Goal: Task Accomplishment & Management: Complete application form

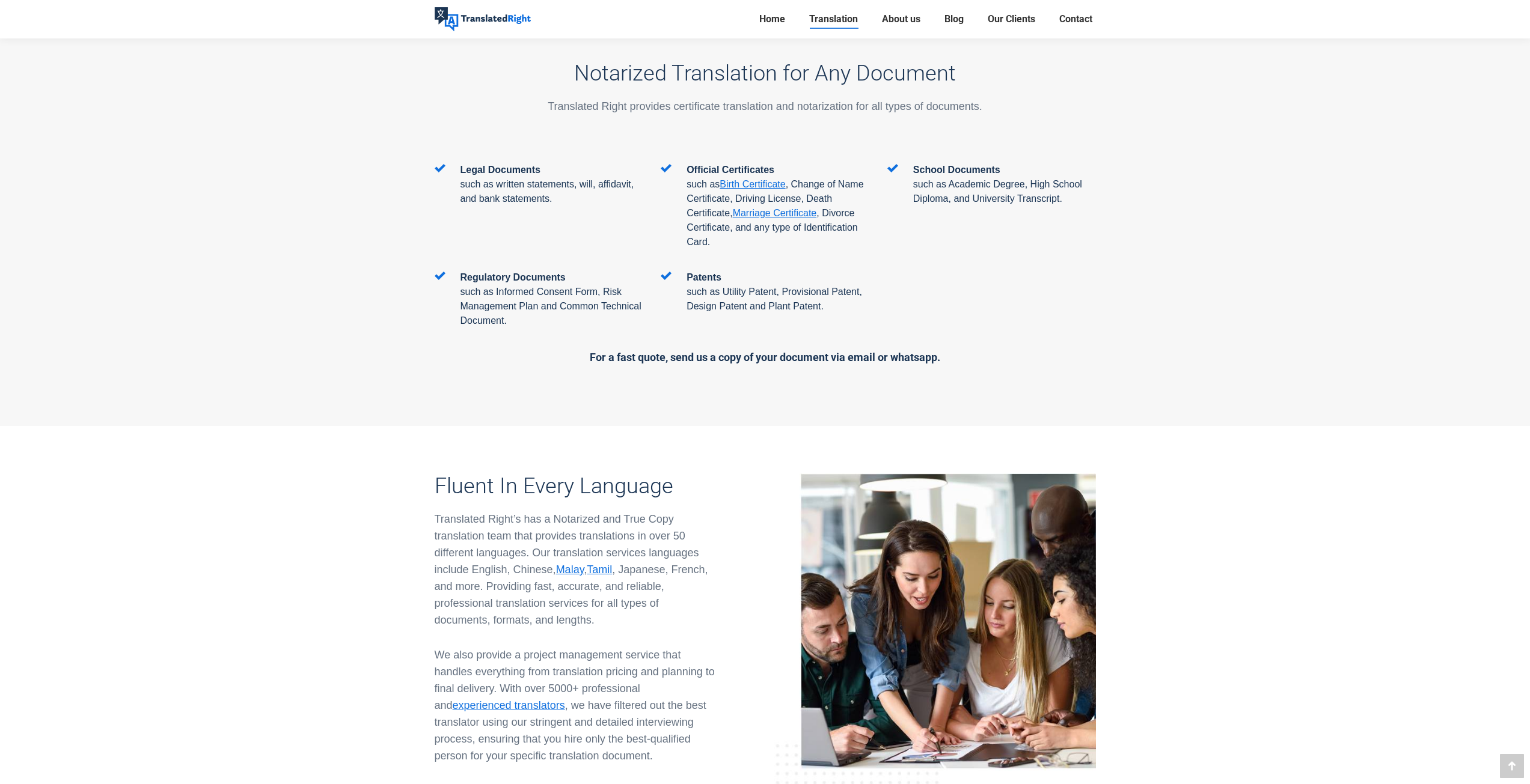
scroll to position [1983, 0]
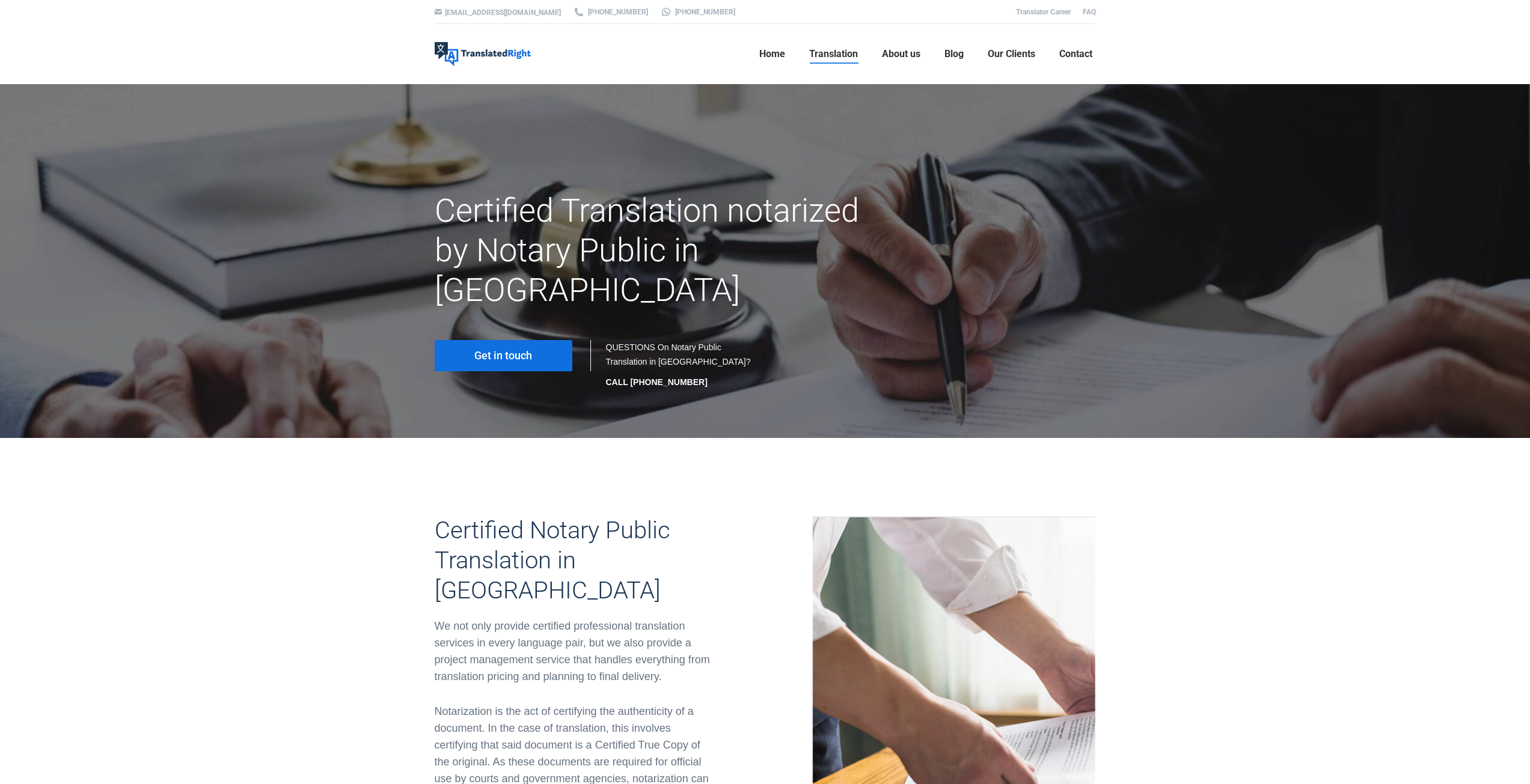
drag, startPoint x: 749, startPoint y: 436, endPoint x: 484, endPoint y: 183, distance: 366.4
click at [516, 340] on link "Get in touch" at bounding box center [504, 356] width 138 height 32
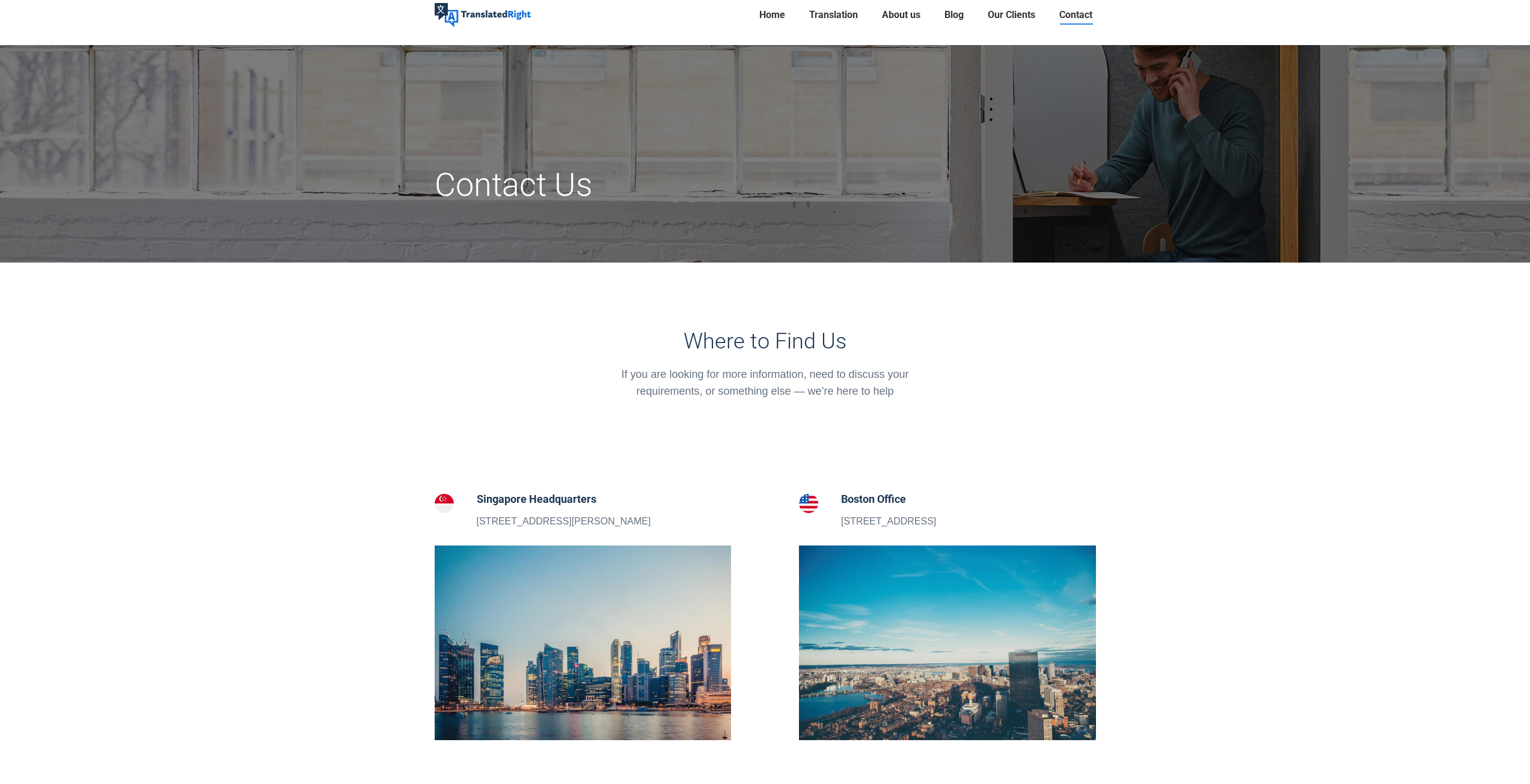
scroll to position [301, 0]
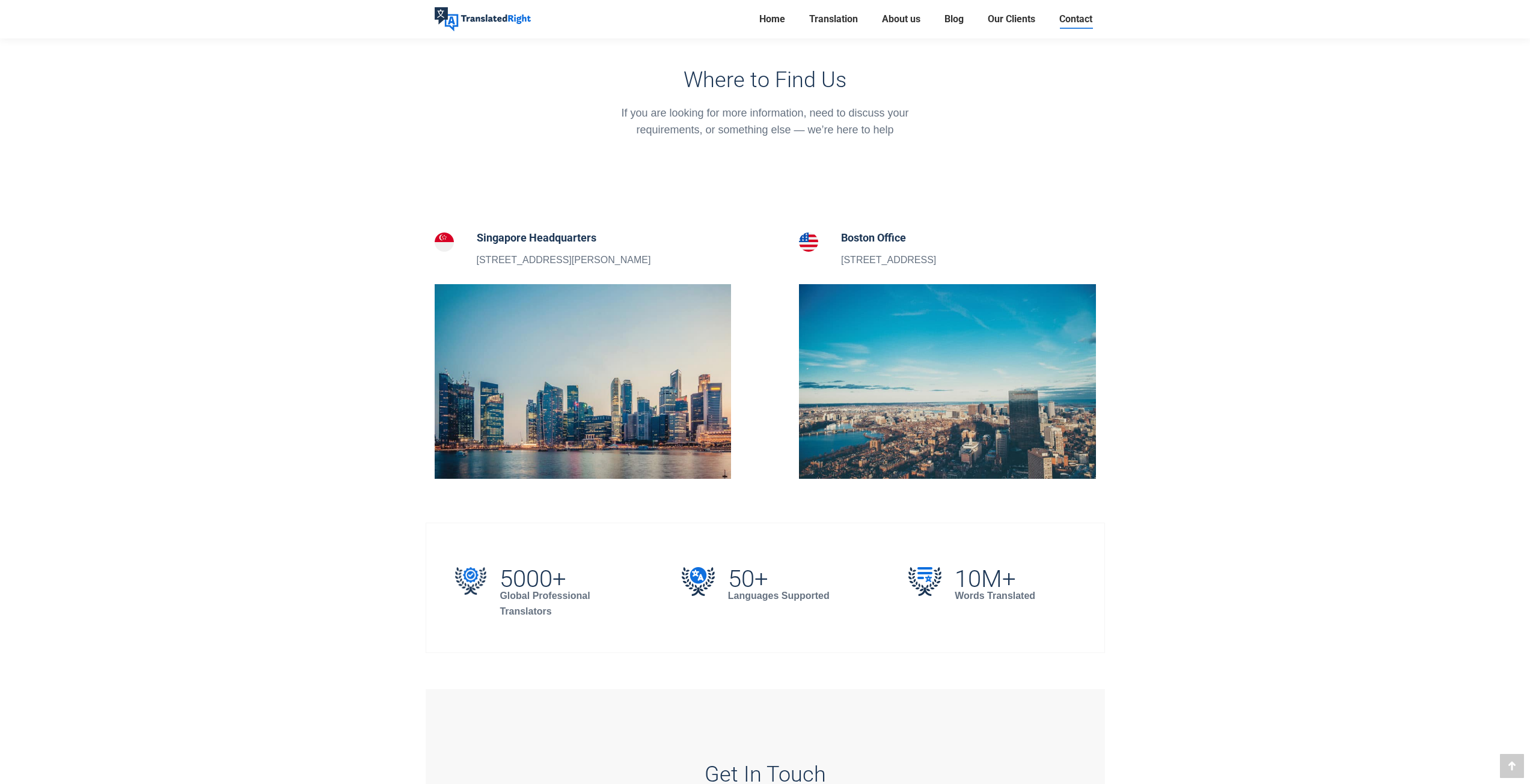
click at [540, 241] on h5 "Singapore Headquarters" at bounding box center [564, 238] width 174 height 17
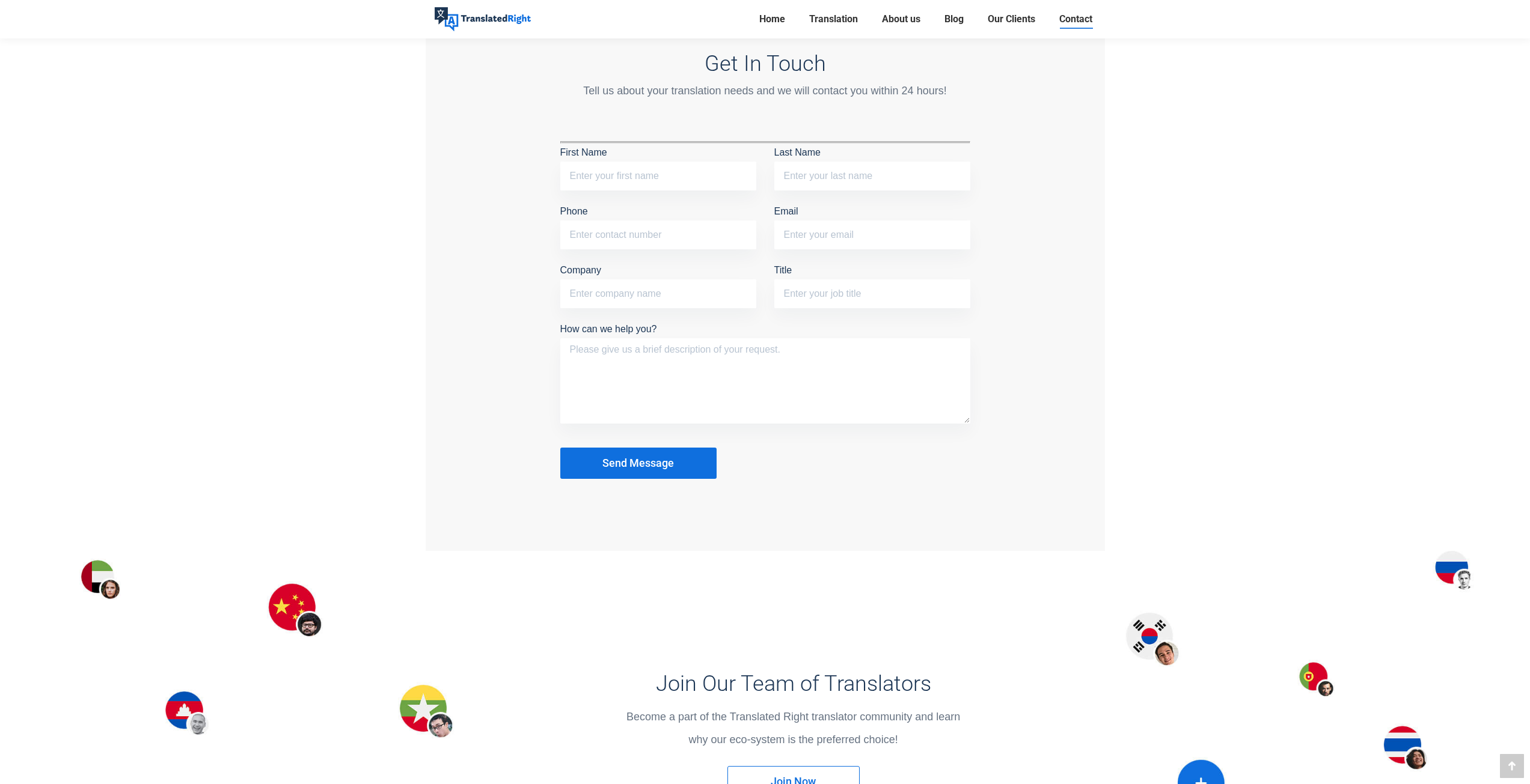
scroll to position [1022, 0]
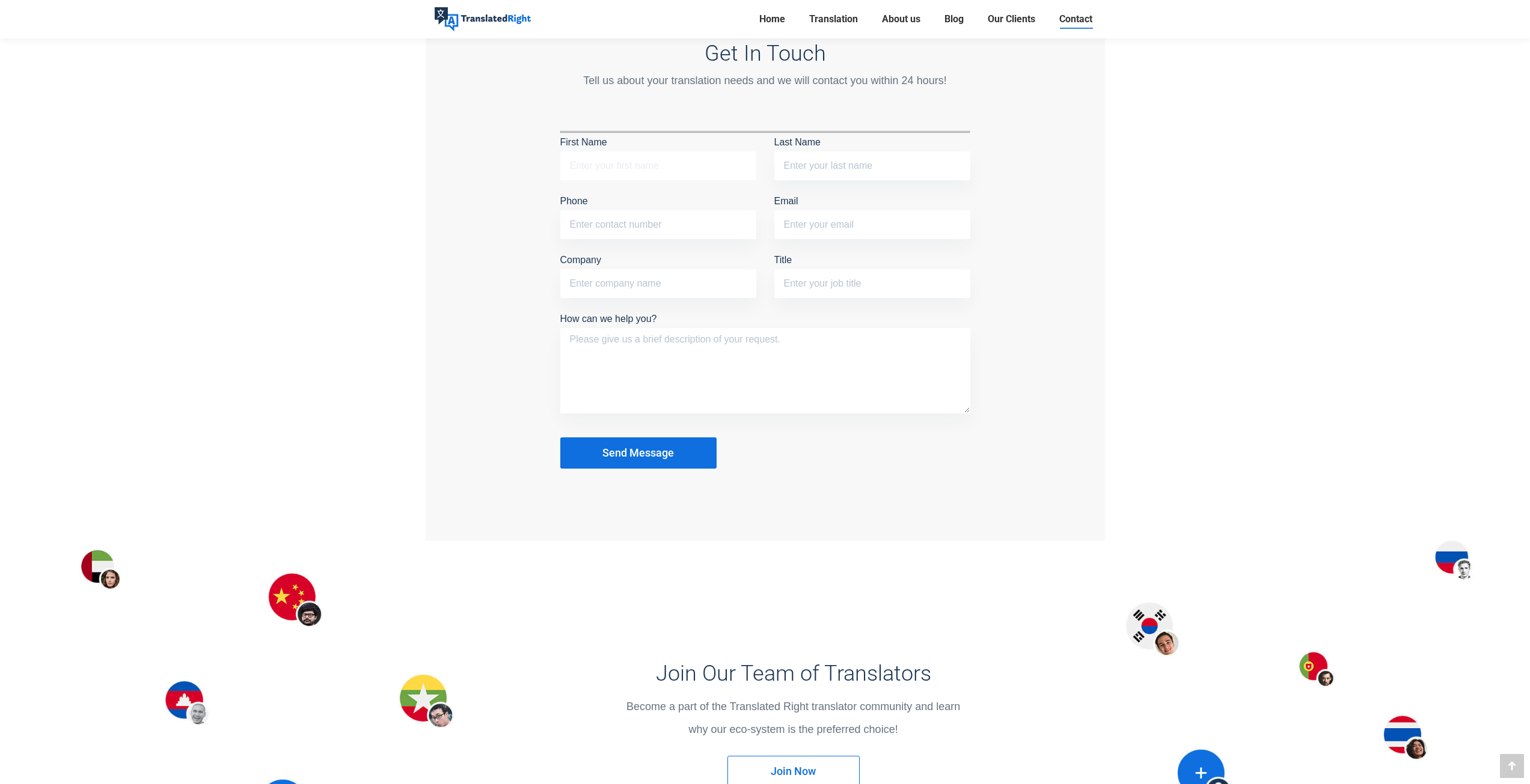
click at [670, 156] on input "First Name" at bounding box center [658, 166] width 196 height 29
type input "m"
click at [673, 152] on input "[PERSON_NAME]" at bounding box center [658, 166] width 196 height 29
type input "[PERSON_NAME]"
type input "A"
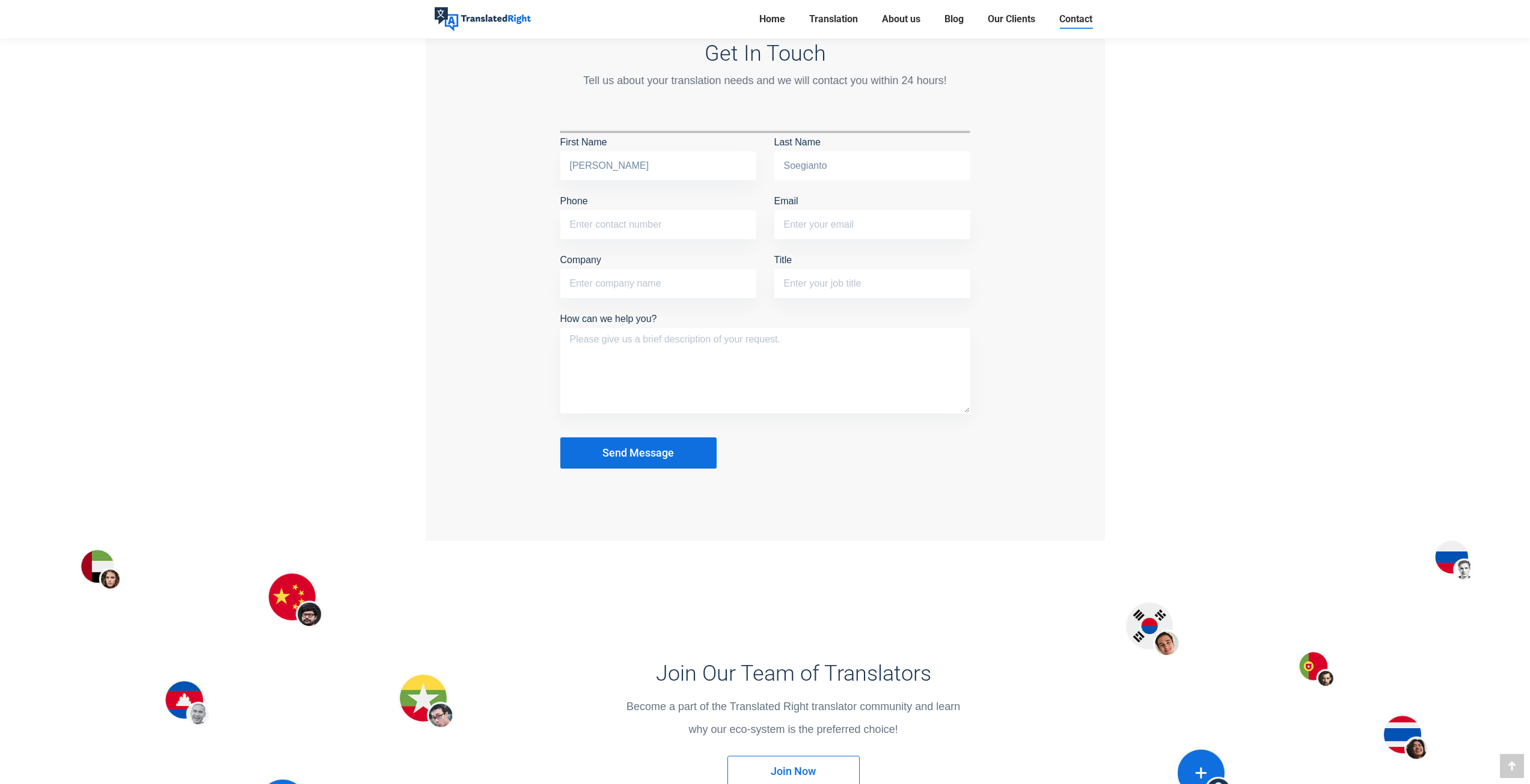
type input "Soegianto"
click at [673, 152] on input "[PERSON_NAME]" at bounding box center [658, 166] width 196 height 29
type input "[PERSON_NAME] Agung"
click at [809, 227] on input "Email" at bounding box center [872, 225] width 196 height 29
type input "mar96lin@live.com"
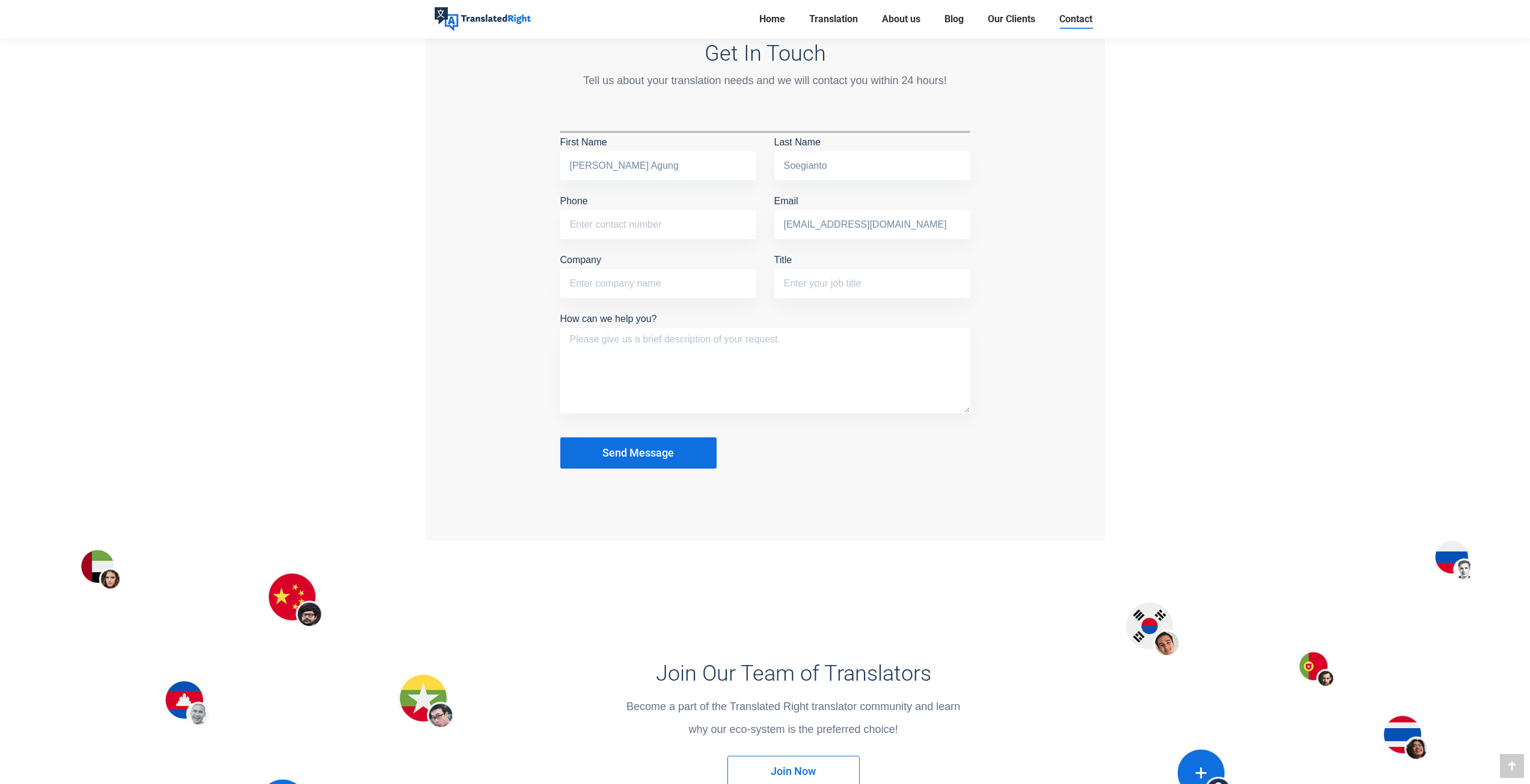
click at [702, 201] on p "Phone" at bounding box center [658, 219] width 196 height 53
click at [700, 219] on input "Phone" at bounding box center [658, 225] width 196 height 29
type input "91522009"
click at [794, 322] on p "How can we help you?" at bounding box center [765, 364] width 410 height 110
click at [811, 290] on input "Title" at bounding box center [872, 284] width 196 height 29
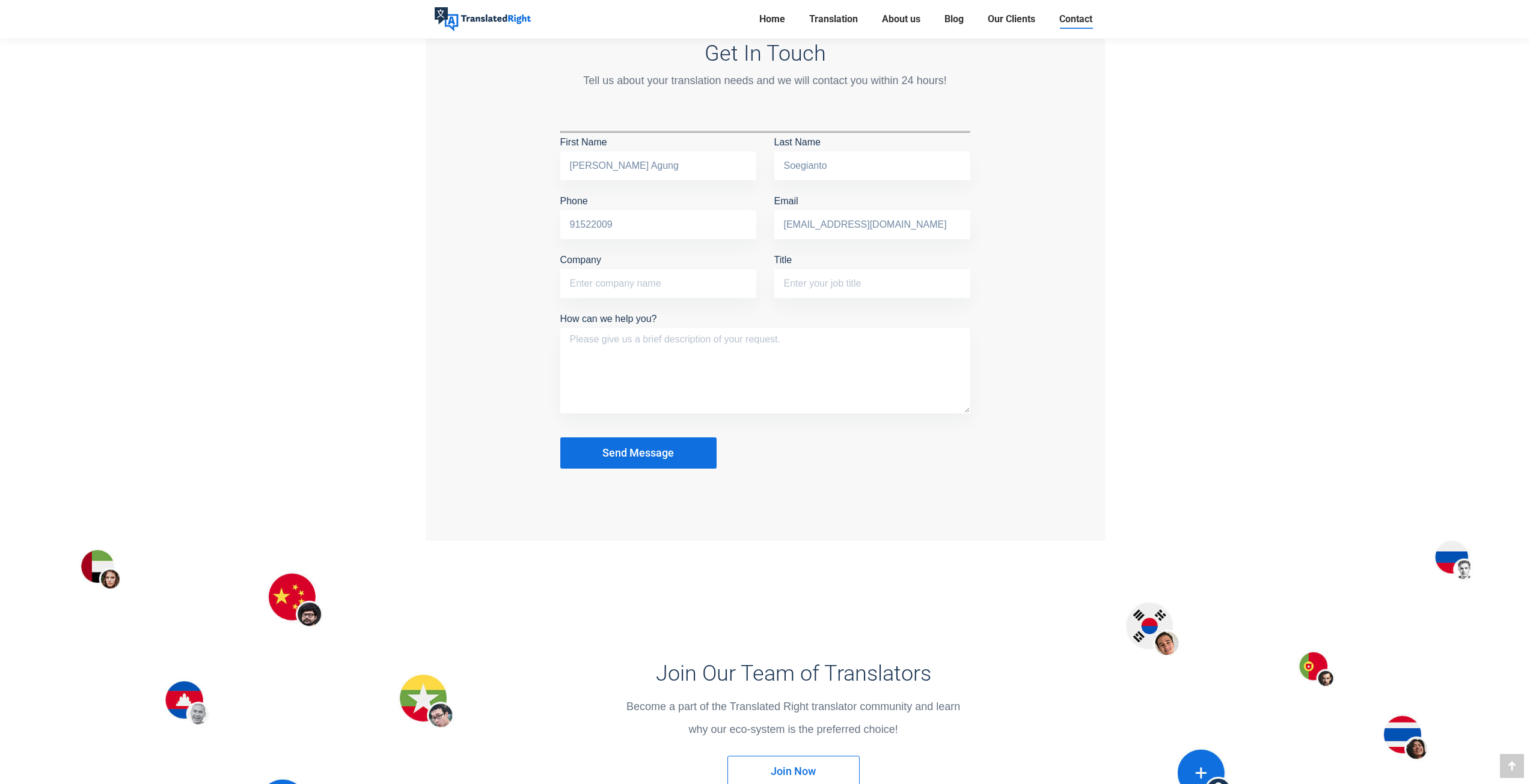
click at [846, 321] on p "How can we help you?" at bounding box center [765, 364] width 410 height 110
click at [816, 291] on input "Title" at bounding box center [872, 284] width 196 height 29
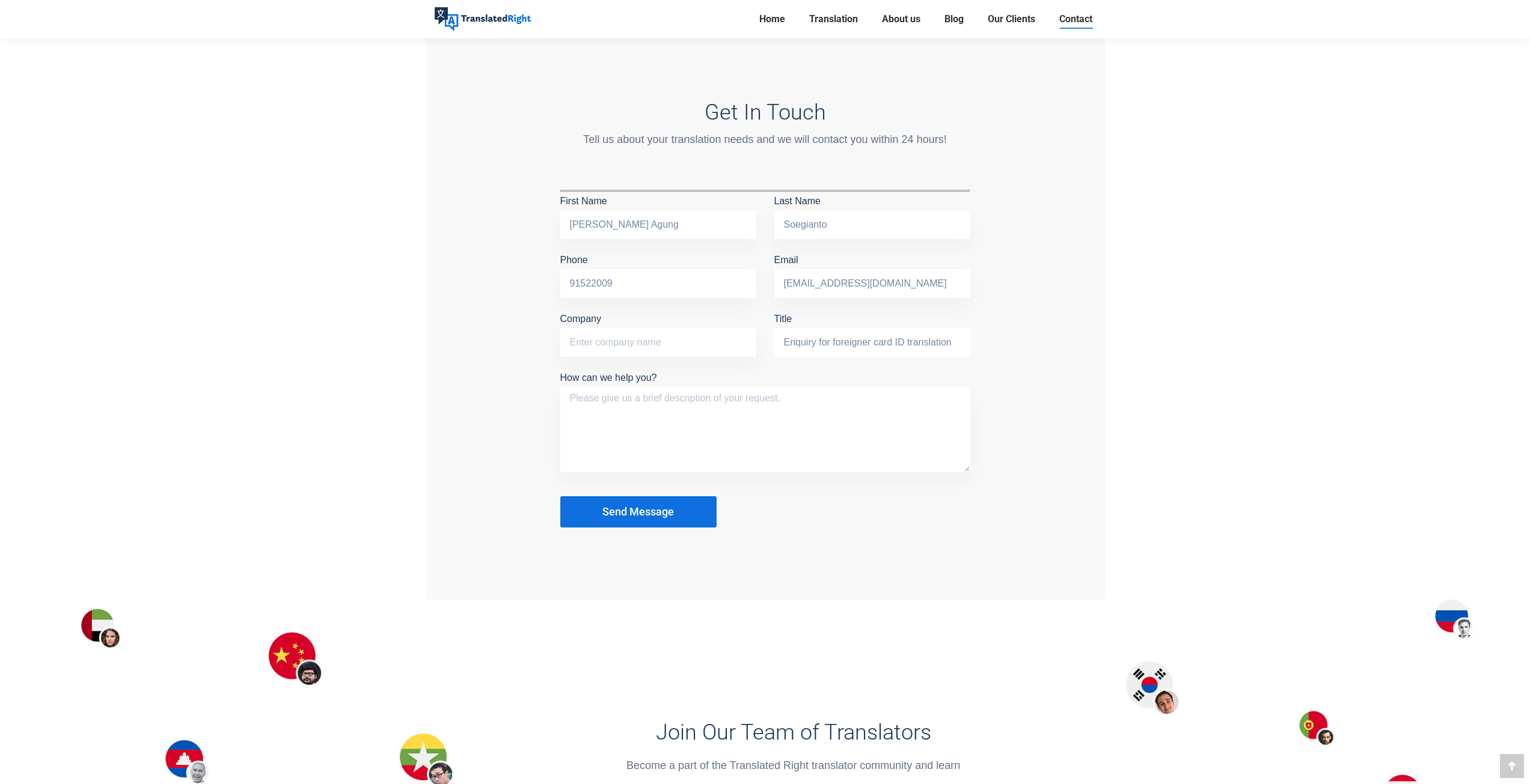
scroll to position [962, 0]
type input "Enquiry for foreigner card ID translation"
click at [766, 403] on textarea "How can we help you?" at bounding box center [765, 430] width 410 height 85
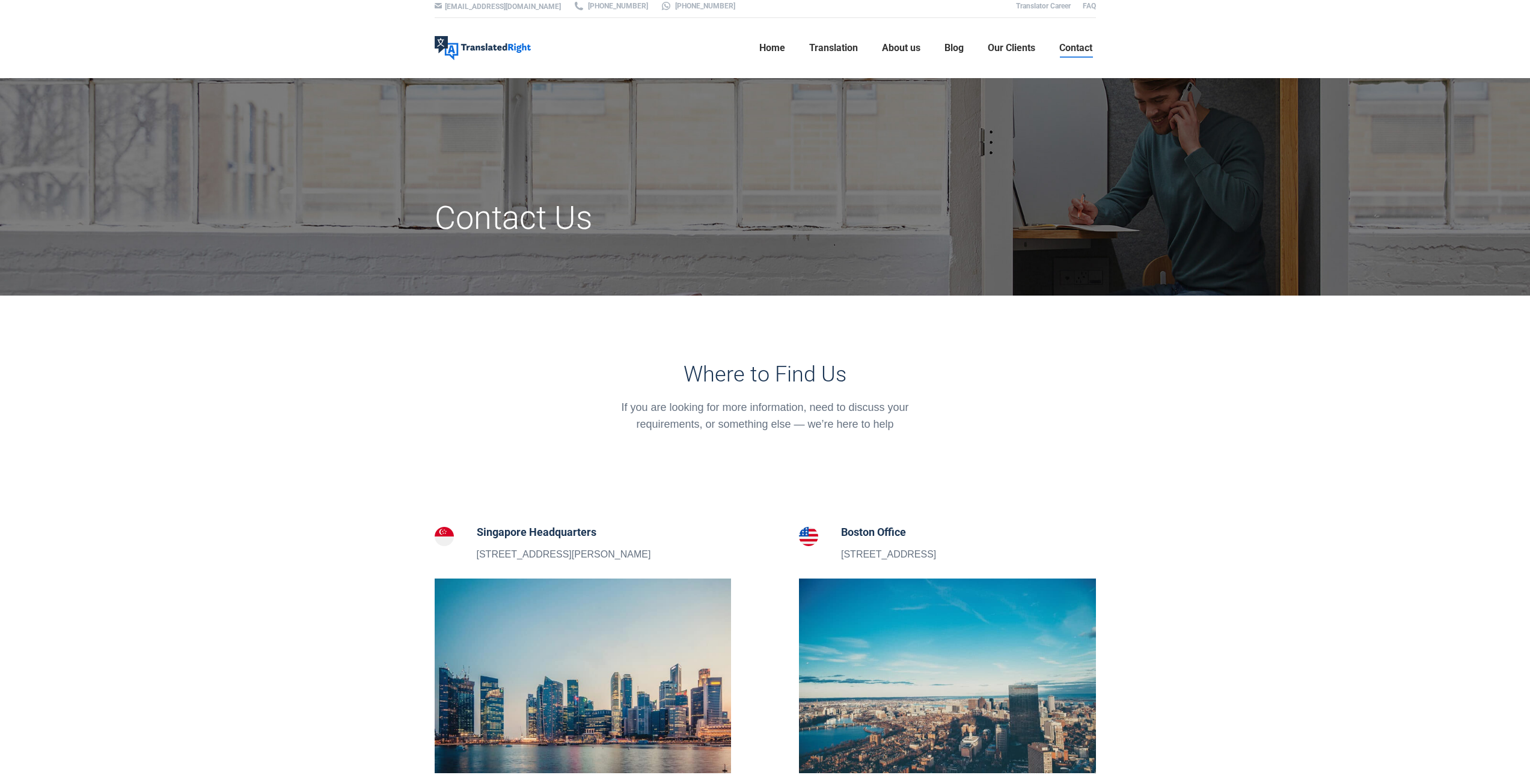
scroll to position [0, 0]
